Goal: Task Accomplishment & Management: Use online tool/utility

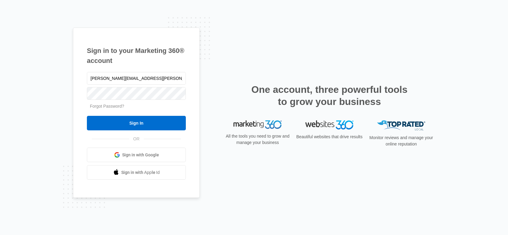
click at [118, 120] on input "Sign In" at bounding box center [136, 123] width 99 height 14
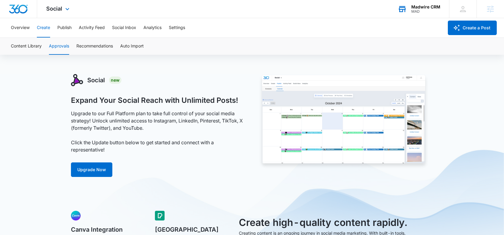
click at [425, 10] on div "MAD" at bounding box center [425, 11] width 29 height 4
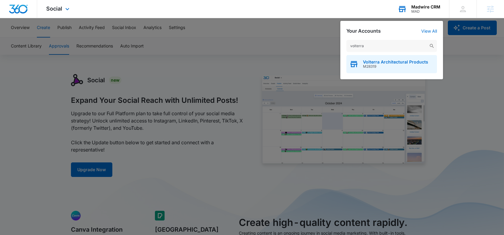
type input "volterra"
click at [372, 64] on span "Volterra Architectural Products" at bounding box center [395, 61] width 65 height 5
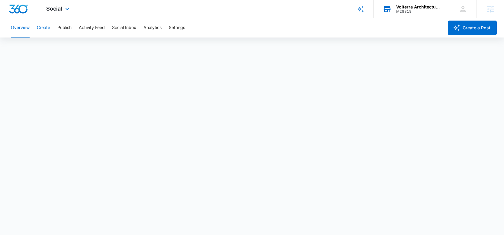
click at [47, 27] on button "Create" at bounding box center [43, 27] width 13 height 19
click at [60, 46] on button "Approvals" at bounding box center [59, 46] width 20 height 17
